Goal: Check status

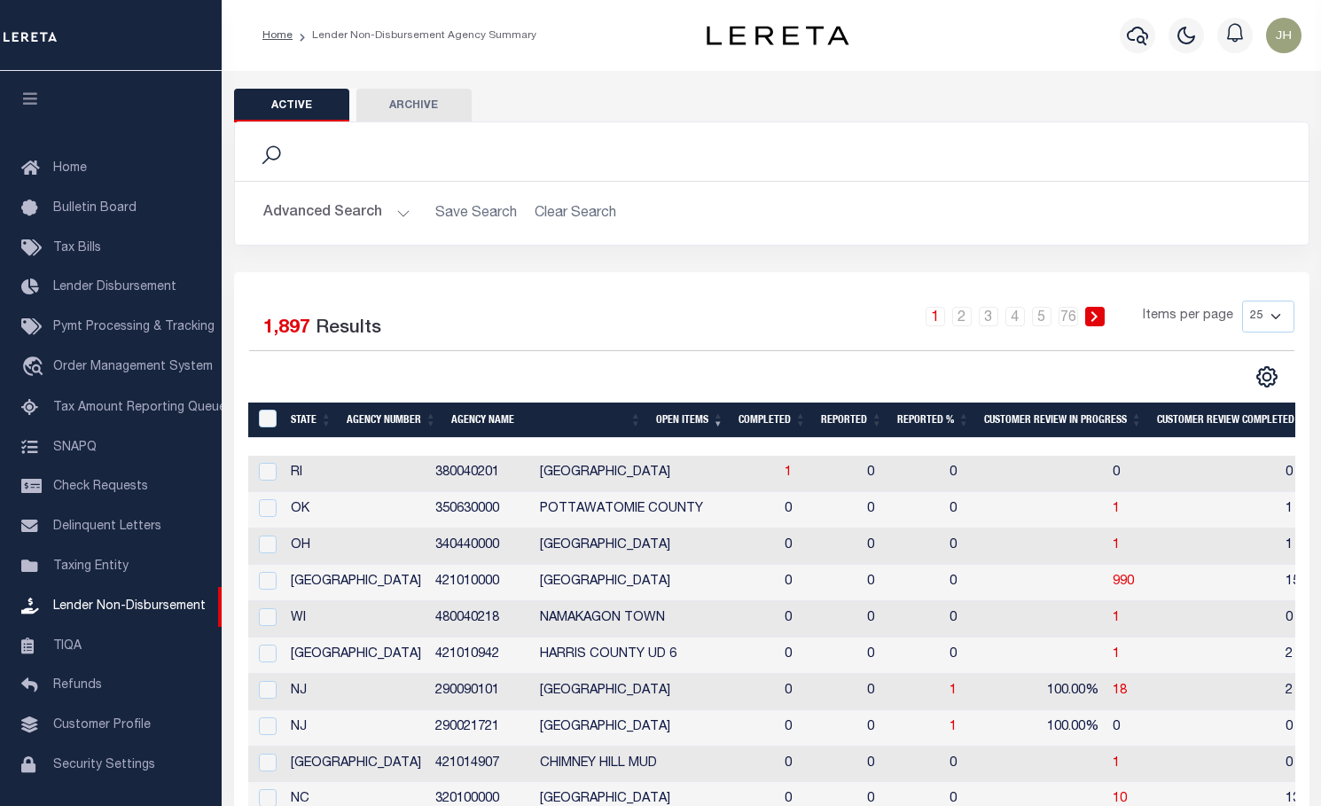
scroll to position [58, 0]
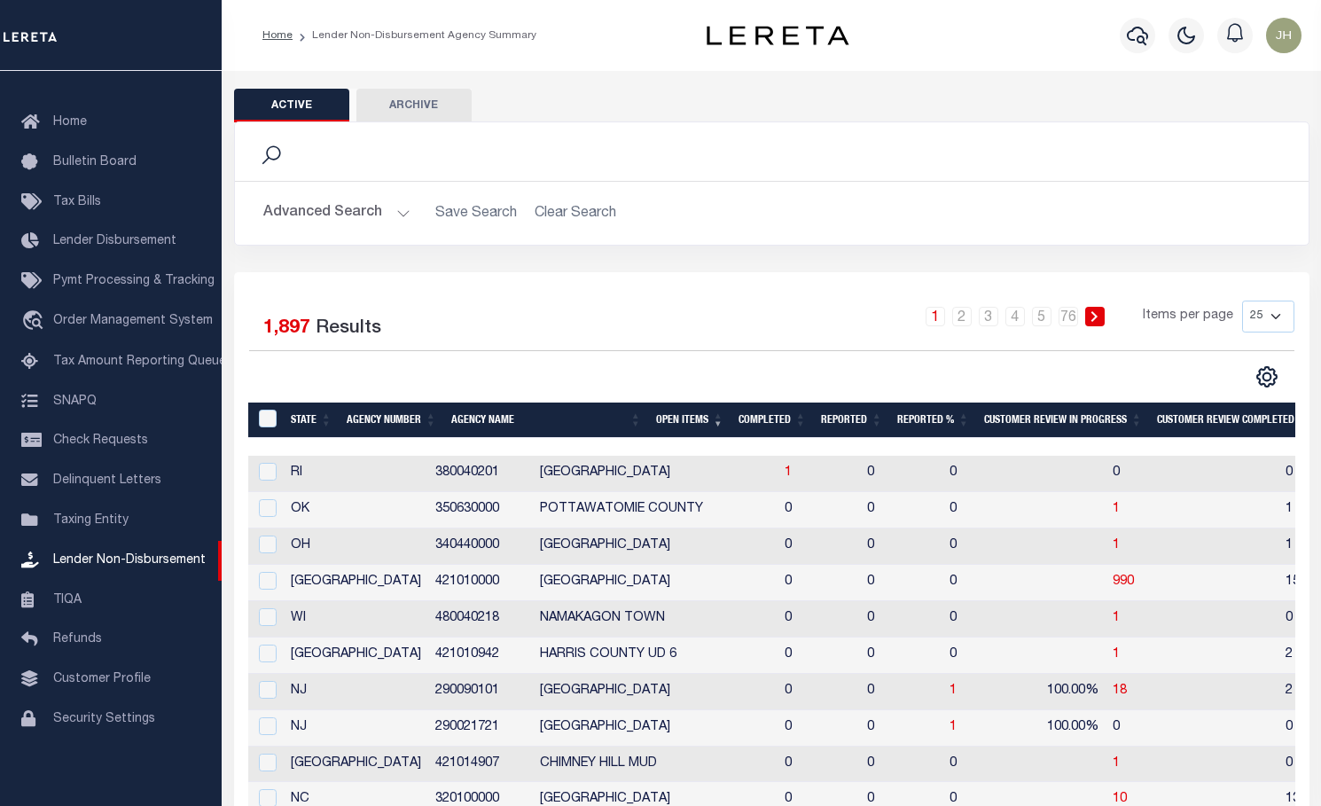
click at [418, 37] on li "Lender Non-Disbursement Agency Summary" at bounding box center [415, 35] width 244 height 16
click at [394, 39] on li "Lender Non-Disbursement Agency Summary" at bounding box center [415, 35] width 244 height 16
click at [395, 35] on li "Lender Non-Disbursement Agency Summary" at bounding box center [415, 35] width 244 height 16
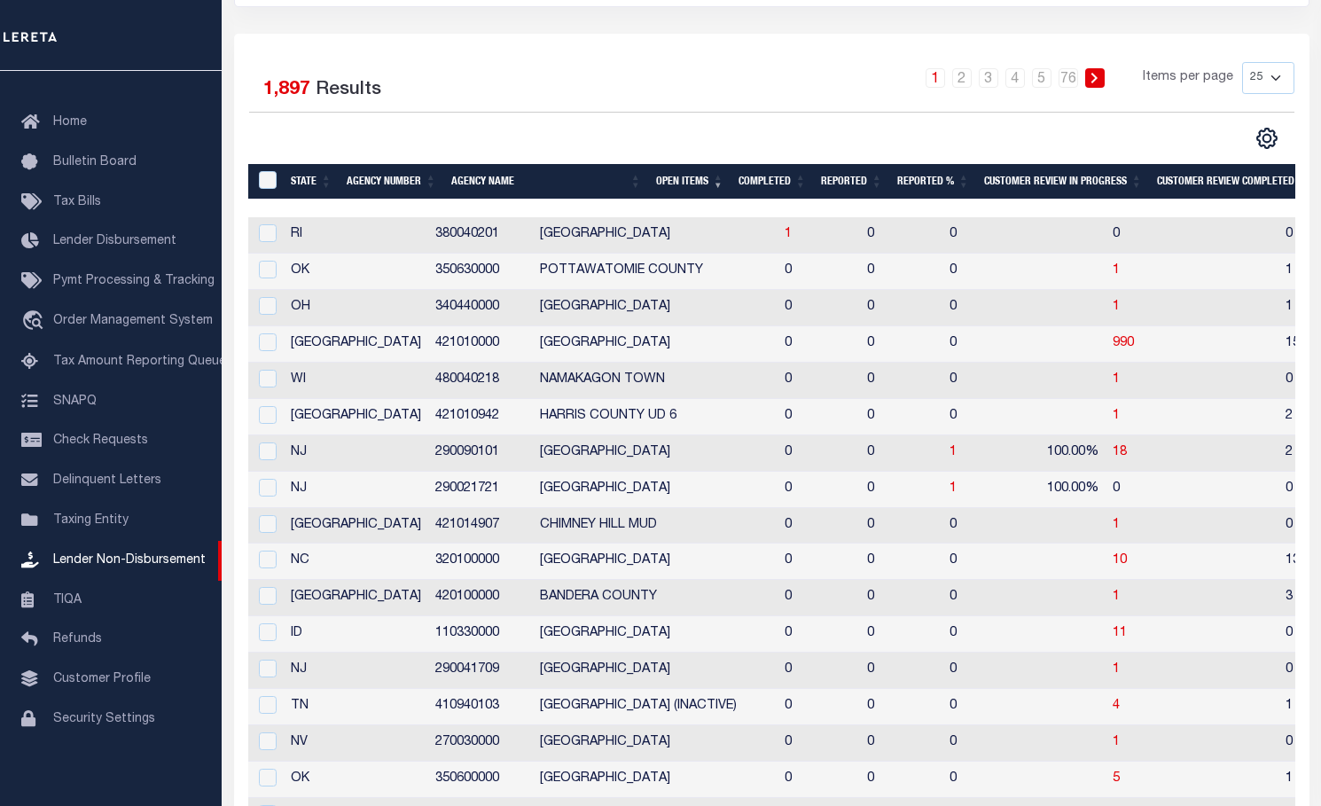
scroll to position [0, 0]
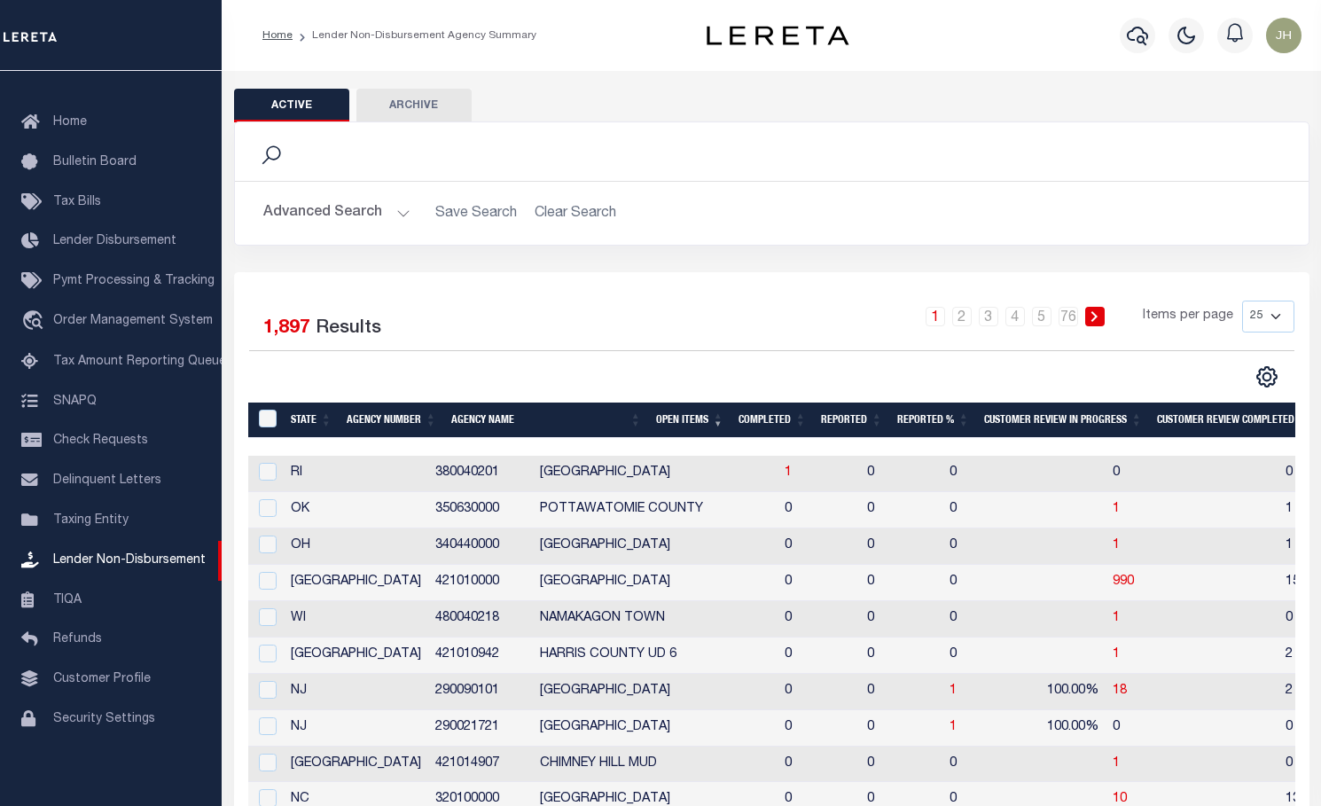
click at [440, 35] on li "Lender Non-Disbursement Agency Summary" at bounding box center [415, 35] width 244 height 16
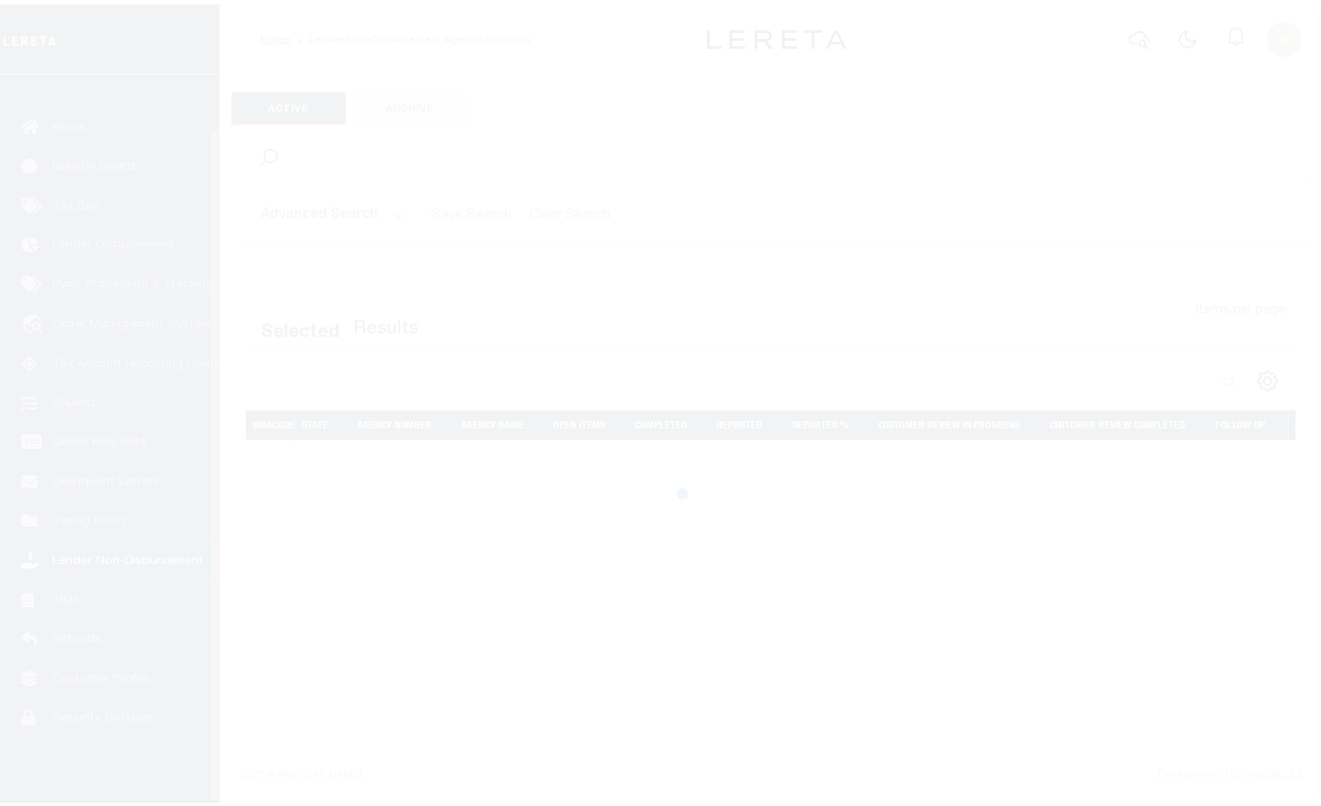
scroll to position [58, 0]
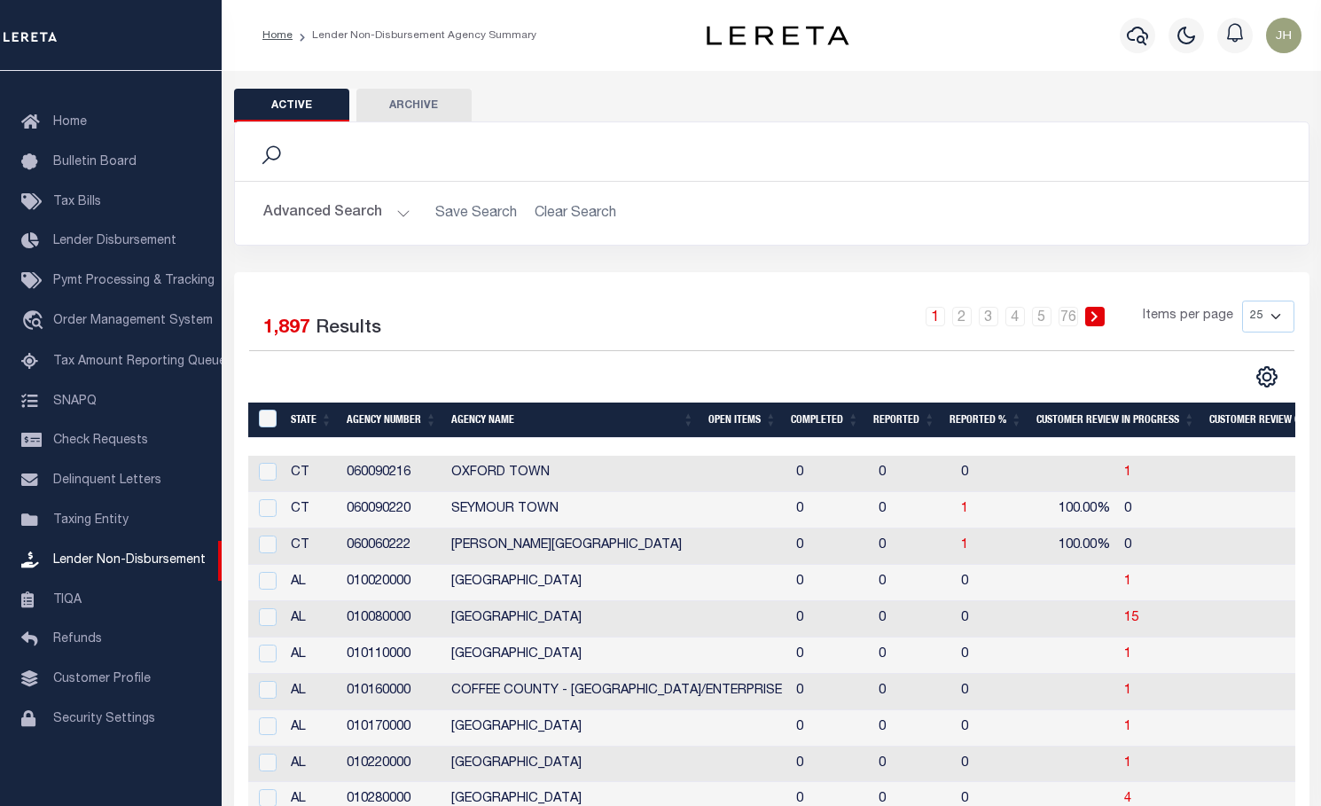
click at [728, 415] on th "Open Items" at bounding box center [742, 420] width 82 height 36
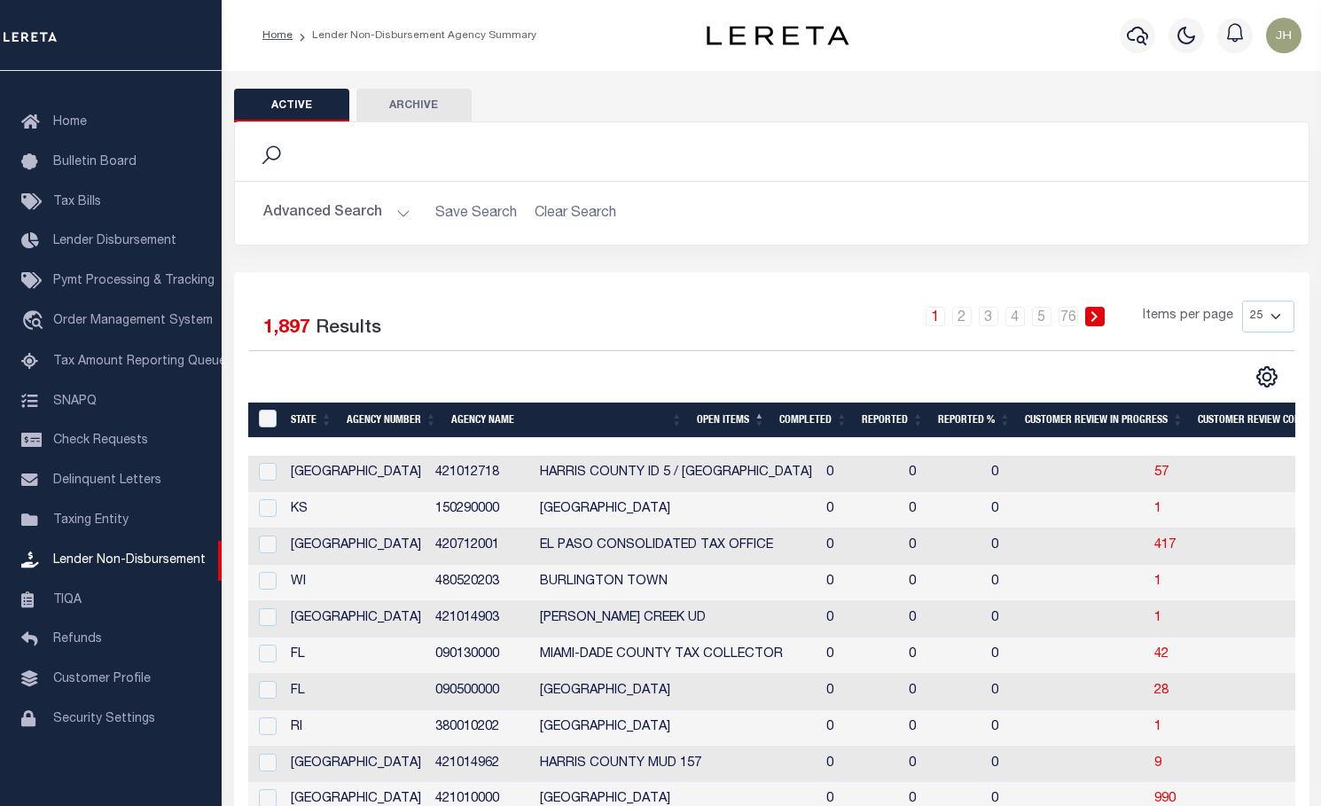
click at [728, 415] on th "Open Items" at bounding box center [731, 420] width 82 height 36
